Goal: Task Accomplishment & Management: Use online tool/utility

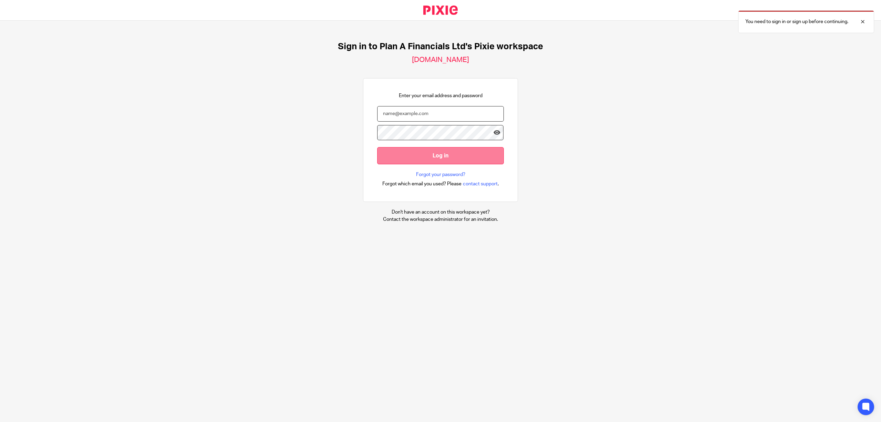
type input "lewis.parker@plan-a.co.uk"
click at [442, 155] on input "Log in" at bounding box center [440, 155] width 127 height 17
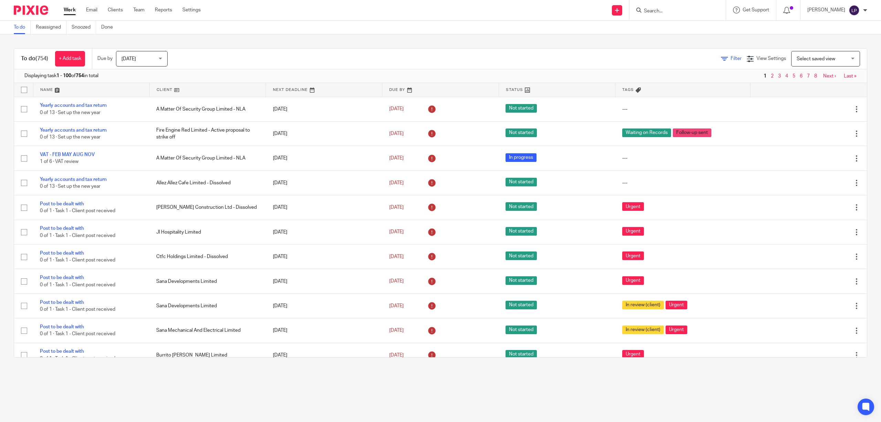
click at [719, 55] on div "Filter View Settings View Settings Manage saved views Select saved view Select …" at bounding box center [523, 58] width 687 height 15
click at [731, 57] on span "Filter" at bounding box center [736, 58] width 11 height 5
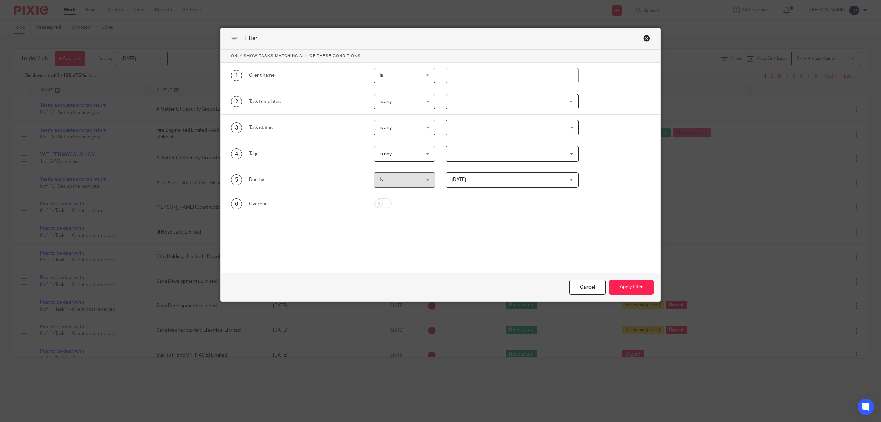
click at [486, 105] on div at bounding box center [512, 101] width 133 height 15
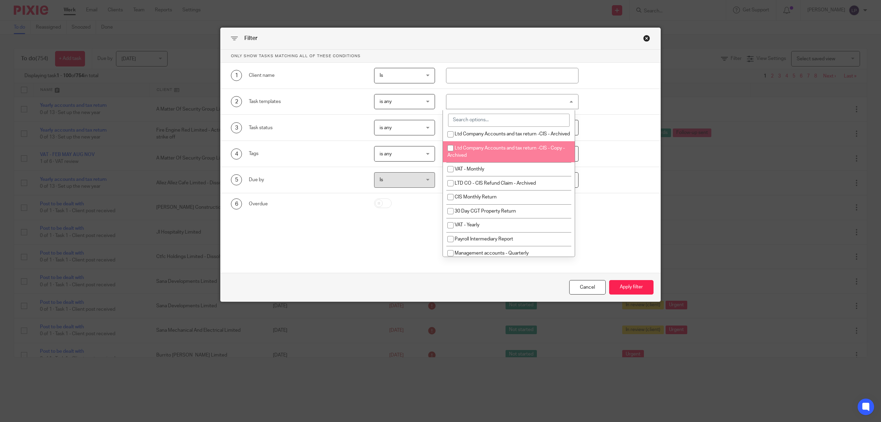
scroll to position [229, 0]
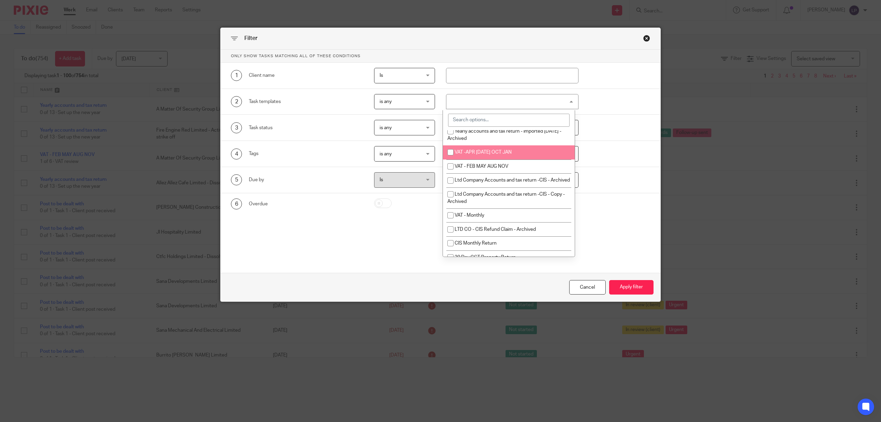
click at [502, 155] on span "VAT -APR [DATE] OCT JAN" at bounding box center [483, 152] width 57 height 5
checkbox input "true"
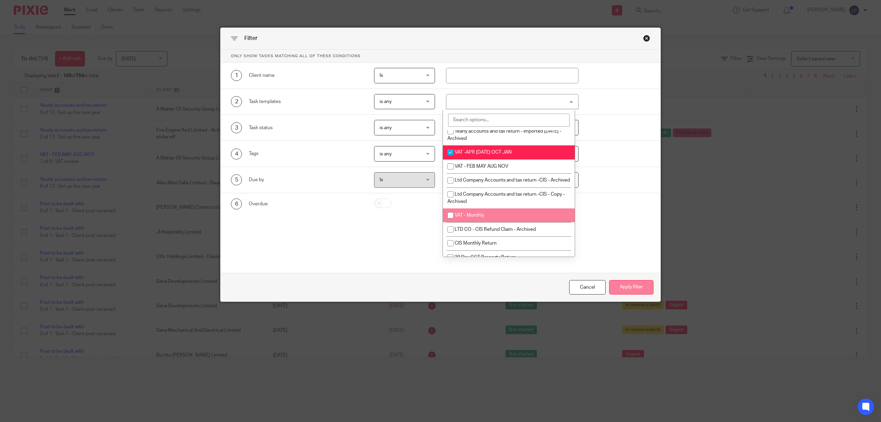
click at [635, 285] on button "Apply filter" at bounding box center [631, 287] width 44 height 15
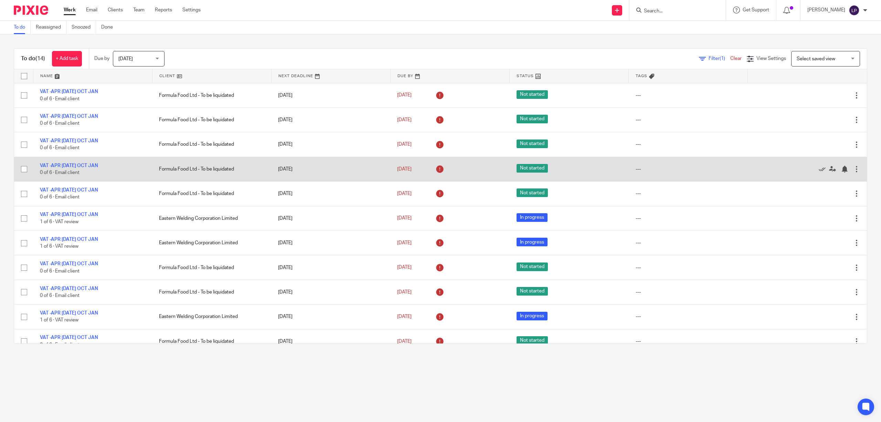
scroll to position [86, 0]
